Goal: Task Accomplishment & Management: Manage account settings

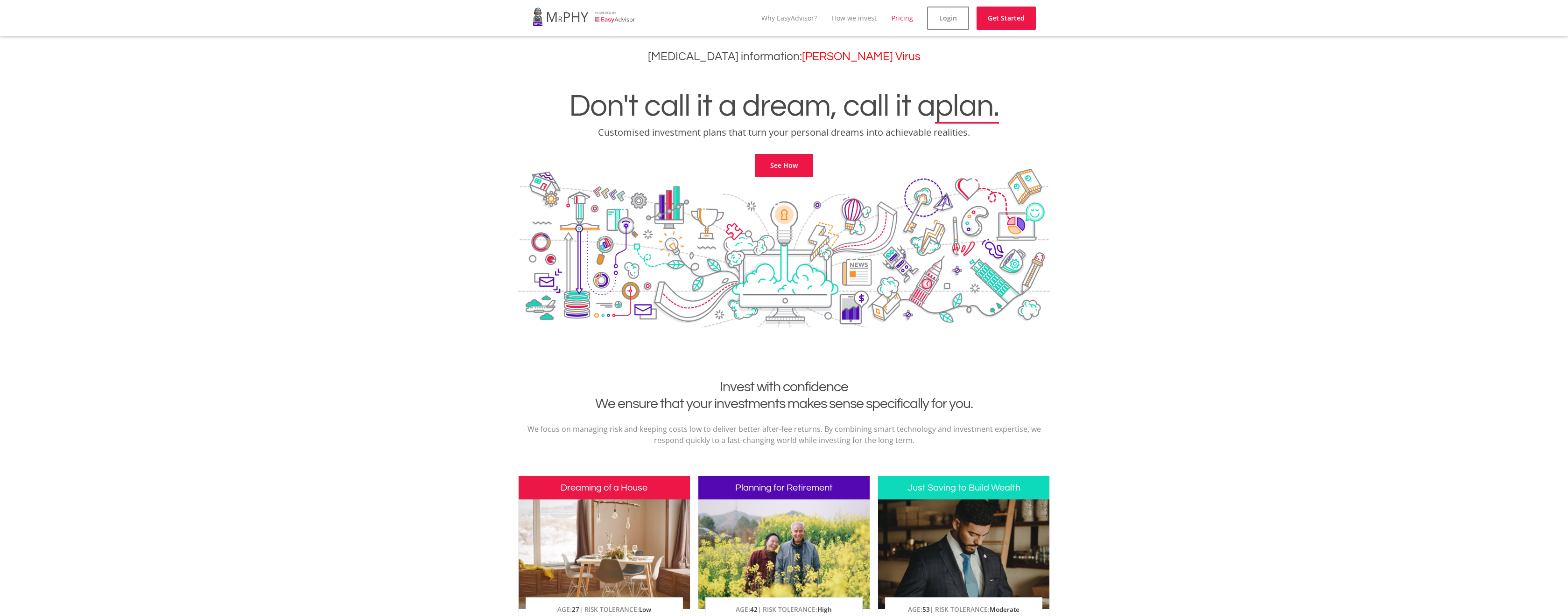
click at [899, 14] on link "Pricing" at bounding box center [902, 18] width 22 height 8
click at [959, 25] on link "Login" at bounding box center [955, 18] width 42 height 23
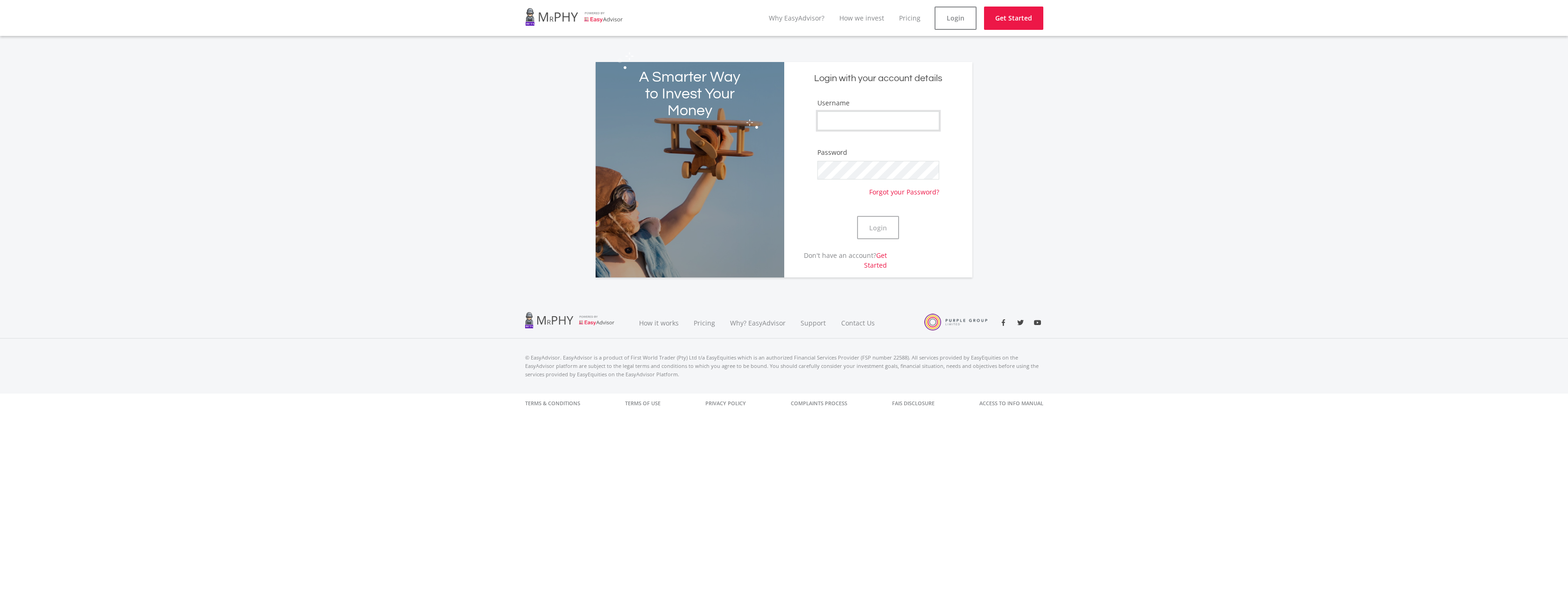
click at [852, 126] on input "Username" at bounding box center [878, 120] width 122 height 19
